Goal: Communication & Community: Answer question/provide support

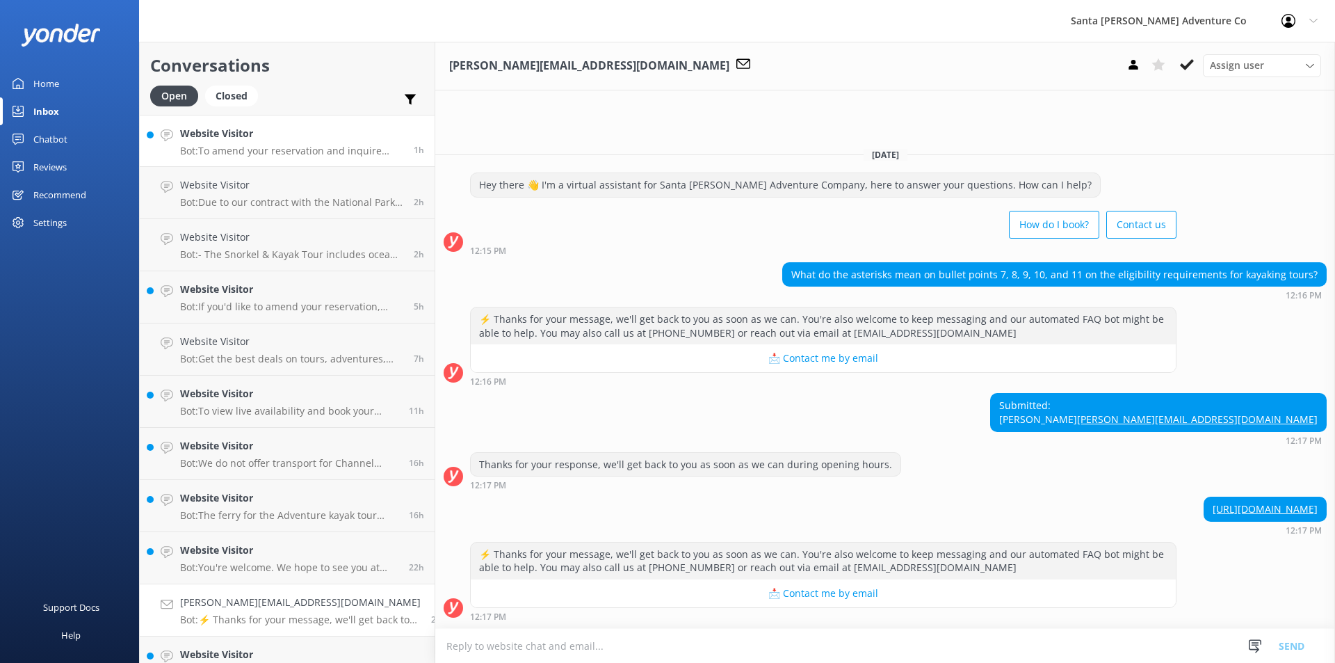
click at [257, 155] on p "Bot: To amend your reservation and inquire about a refund for the ticket, pleas…" at bounding box center [291, 151] width 223 height 13
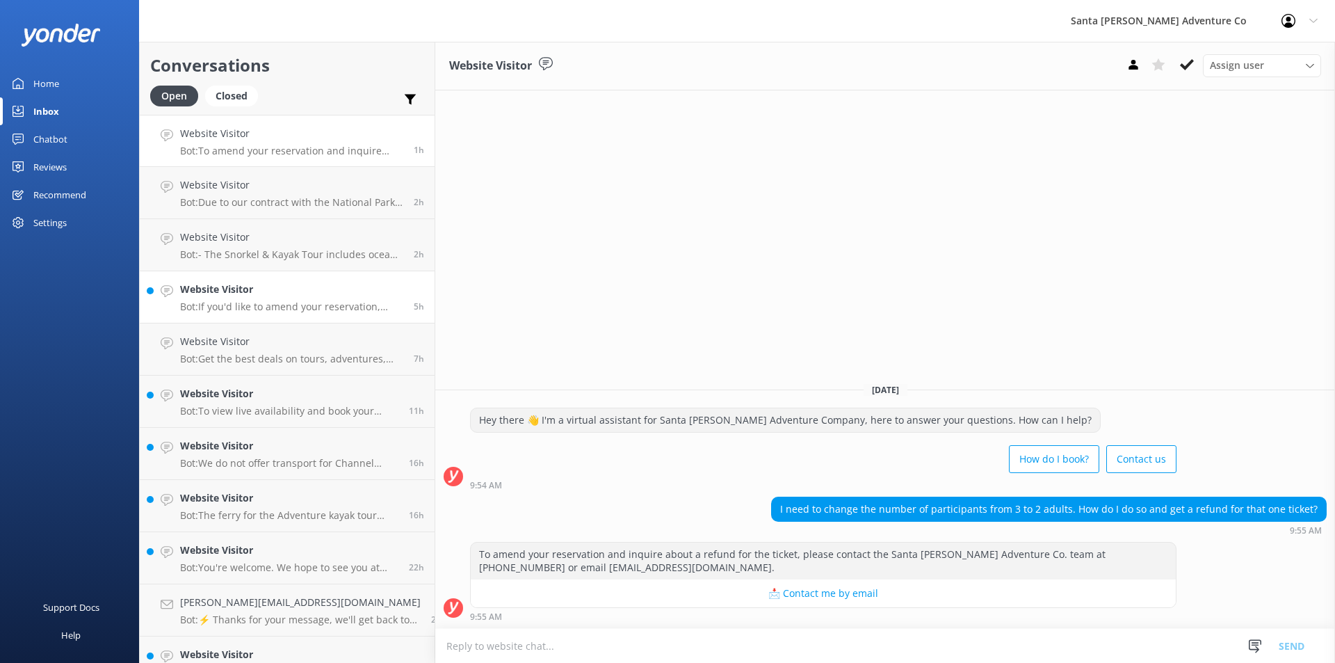
click at [225, 305] on p "Bot: If you'd like to amend your reservation, please contact the Santa [PERSON_…" at bounding box center [291, 306] width 223 height 13
